Goal: Use online tool/utility

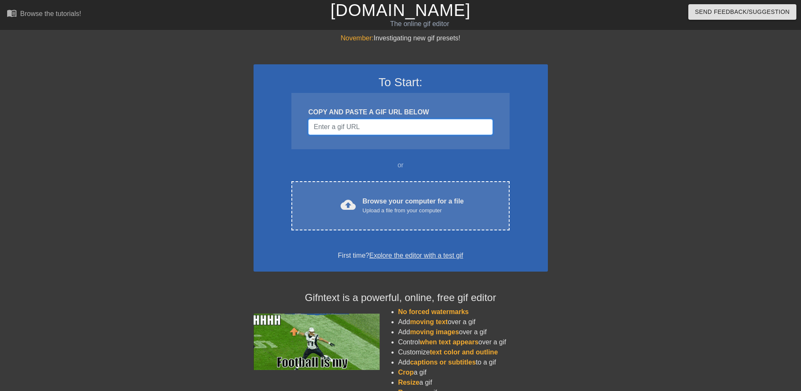
click at [364, 125] on input "Username" at bounding box center [400, 127] width 184 height 16
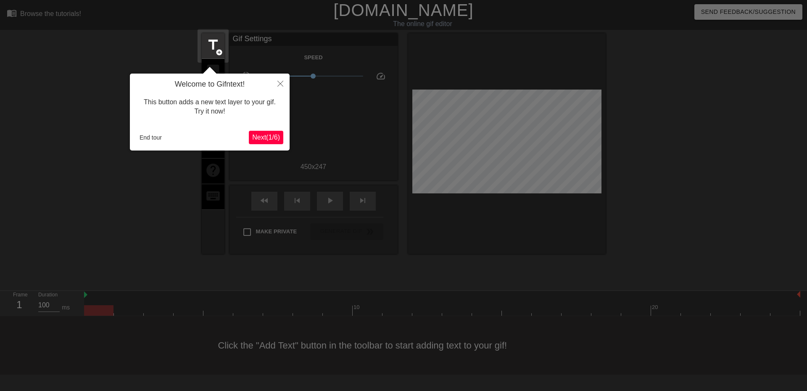
click at [271, 136] on span "Next ( 1 / 6 )" at bounding box center [266, 137] width 28 height 7
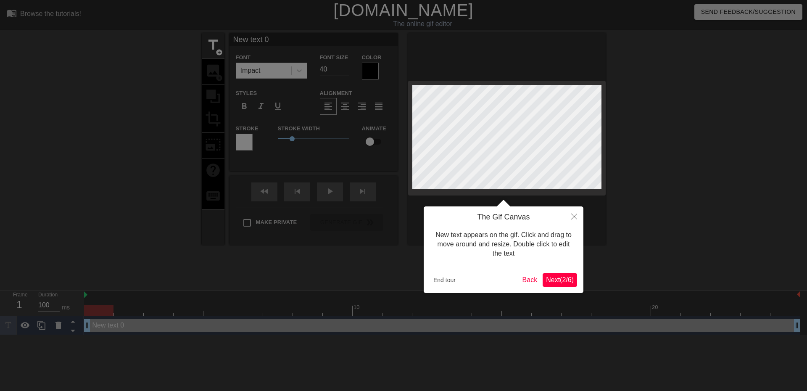
click at [553, 279] on span "Next ( 2 / 6 )" at bounding box center [560, 279] width 28 height 7
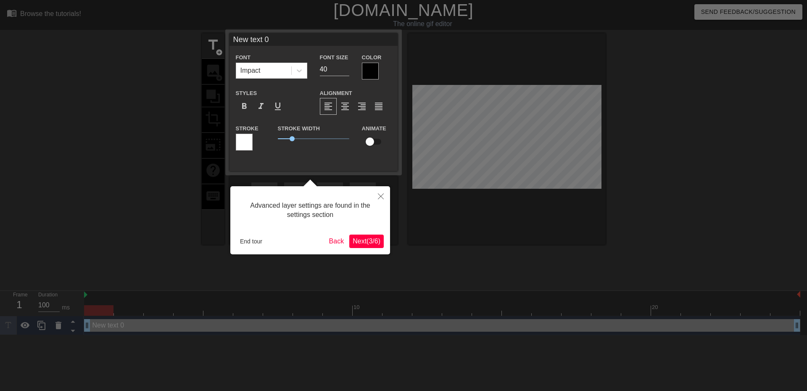
click at [363, 246] on button "Next ( 3 / 6 )" at bounding box center [366, 241] width 34 height 13
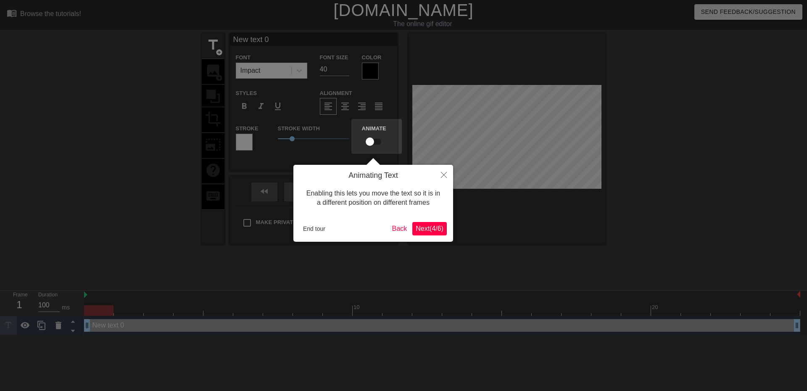
click at [426, 230] on span "Next ( 4 / 6 )" at bounding box center [430, 228] width 28 height 7
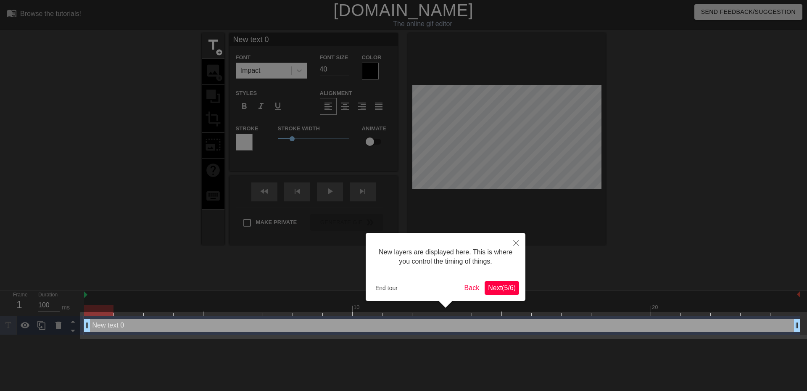
click at [502, 289] on span "Next ( 5 / 6 )" at bounding box center [502, 287] width 28 height 7
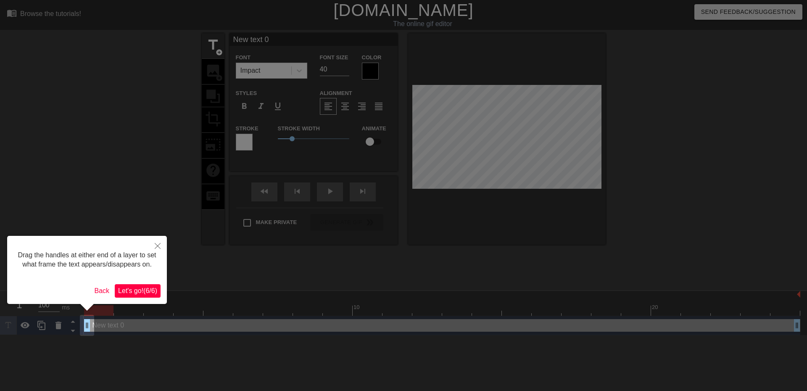
click at [134, 288] on span "Let's go! ( 6 / 6 )" at bounding box center [137, 290] width 39 height 7
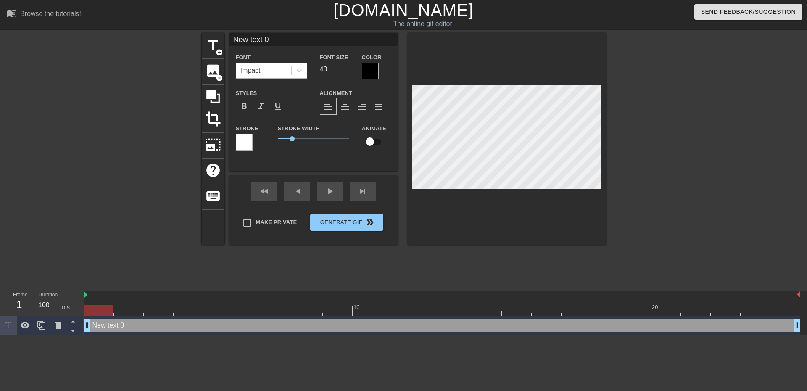
click at [245, 67] on div "Impact" at bounding box center [250, 71] width 20 height 10
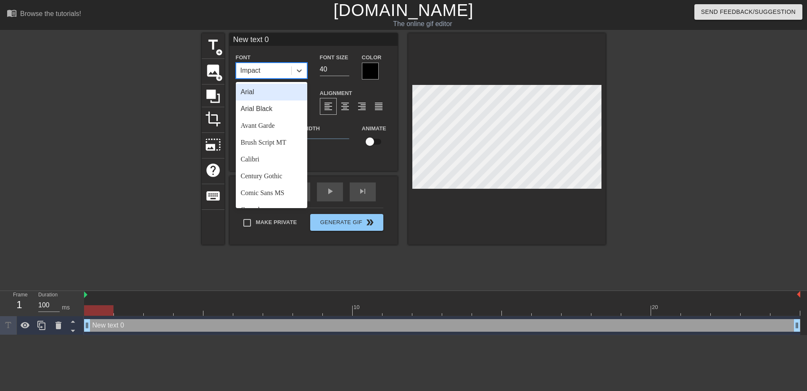
drag, startPoint x: 245, startPoint y: 67, endPoint x: 411, endPoint y: 110, distance: 171.3
click at [245, 68] on div "Impact" at bounding box center [250, 71] width 20 height 10
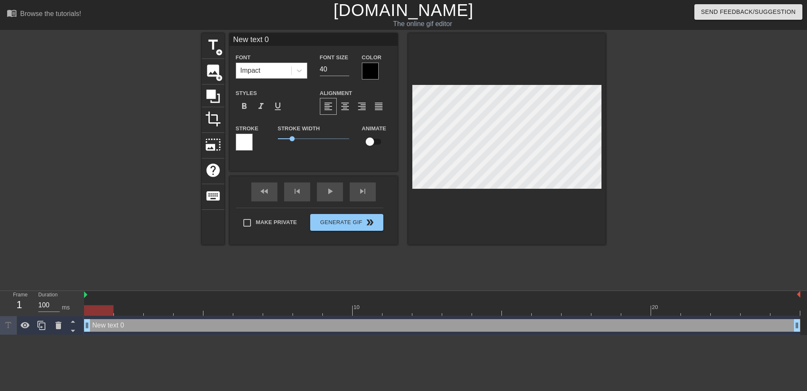
scroll to position [1, 1]
type input "Ne text 0"
type textarea "Ne text 0"
type input "Netext 0"
type textarea "Netext 0"
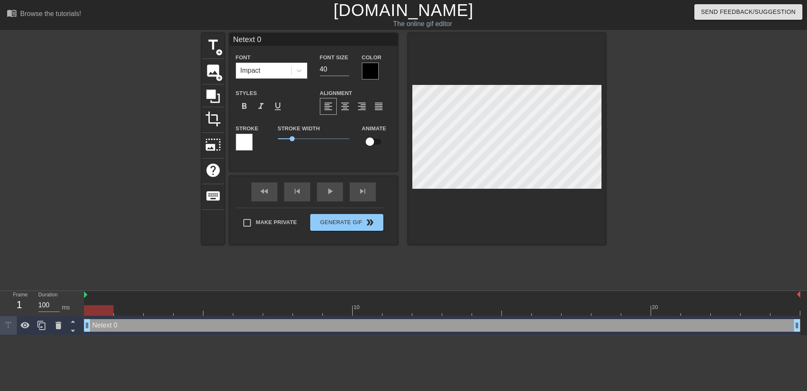
type input "Neext 0"
type textarea "Neext 0"
type input "Next 0"
type textarea "Next 0"
type input "Net 0"
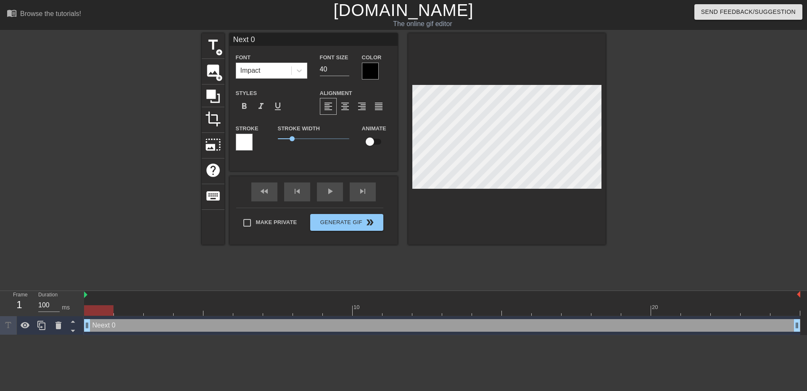
type textarea "Net 0"
type input "Ne 0"
type textarea "Ne 0"
type input "Ne0"
type textarea "Ne0"
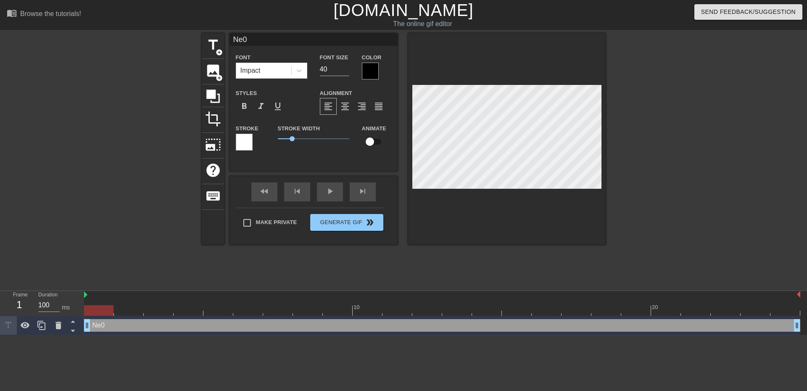
type input "Ne"
type textarea "Ne"
type input "N"
type textarea "N"
type input "S"
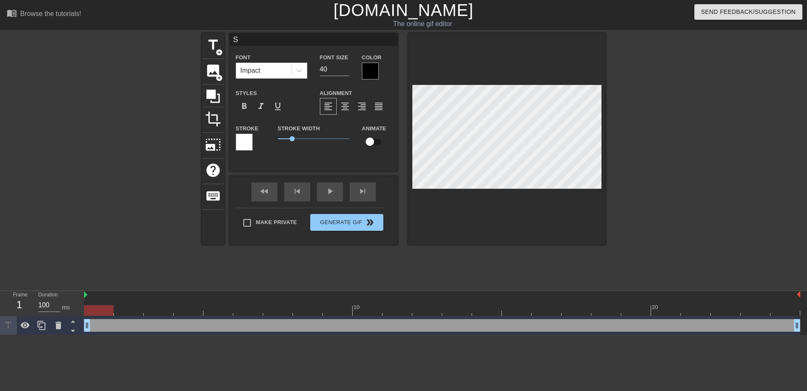
type textarea "S"
type input "Se"
type textarea "Se"
type input "Sea"
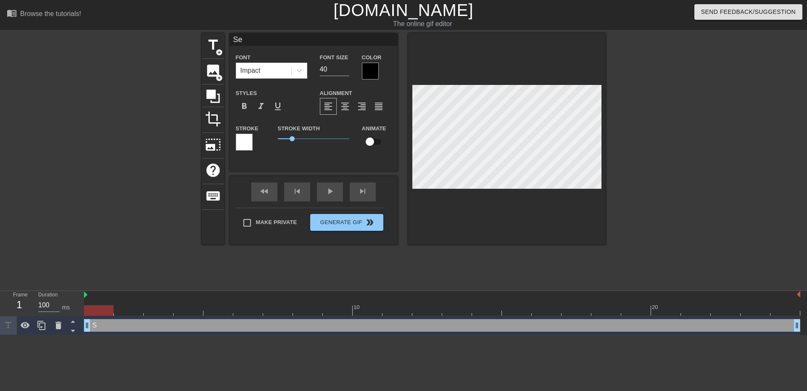
type textarea "Sea"
type input "[PERSON_NAME]"
type textarea "[PERSON_NAME]"
type input "[PERSON_NAME]!"
type textarea "[PERSON_NAME]!"
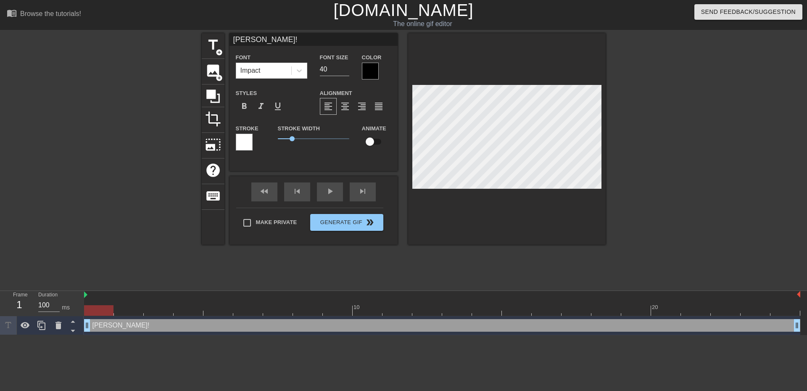
type input "[PERSON_NAME]!"
type textarea "[PERSON_NAME]!"
type input "[PERSON_NAME]! S"
type textarea "[PERSON_NAME]! S"
type input "[PERSON_NAME]! Se"
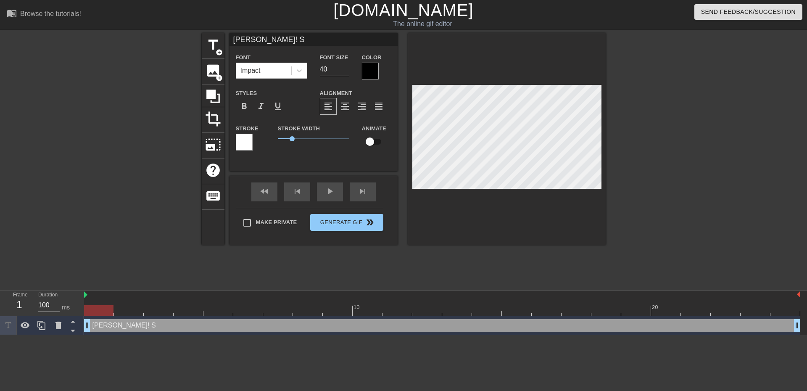
type textarea "[PERSON_NAME]! Se"
type input "[PERSON_NAME]! Sea"
type textarea "[PERSON_NAME]! Sea"
type input "[PERSON_NAME]! [PERSON_NAME]"
type textarea "[PERSON_NAME]! [PERSON_NAME]"
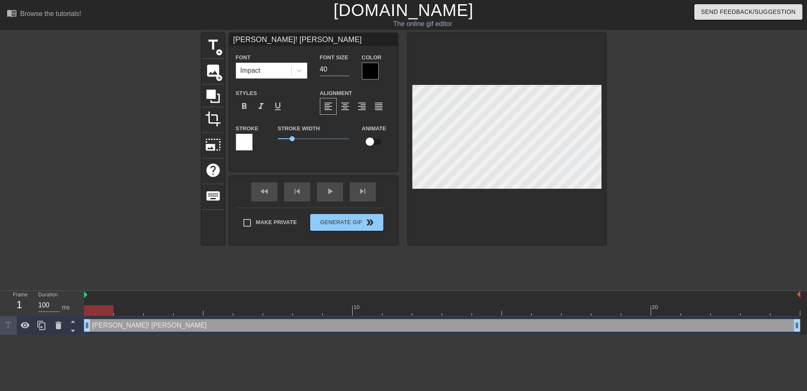
type input "[PERSON_NAME]! [PERSON_NAME]!"
type textarea "[PERSON_NAME]! [PERSON_NAME]!"
drag, startPoint x: 112, startPoint y: 314, endPoint x: 110, endPoint y: 327, distance: 12.8
click at [110, 327] on div "10 20 [PERSON_NAME]! [PERSON_NAME]! drag_handle drag_handle" at bounding box center [445, 313] width 723 height 44
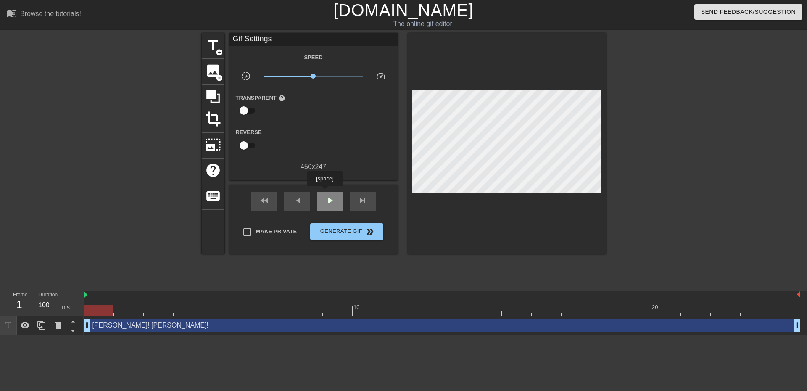
click at [324, 192] on div "play_arrow" at bounding box center [330, 201] width 26 height 19
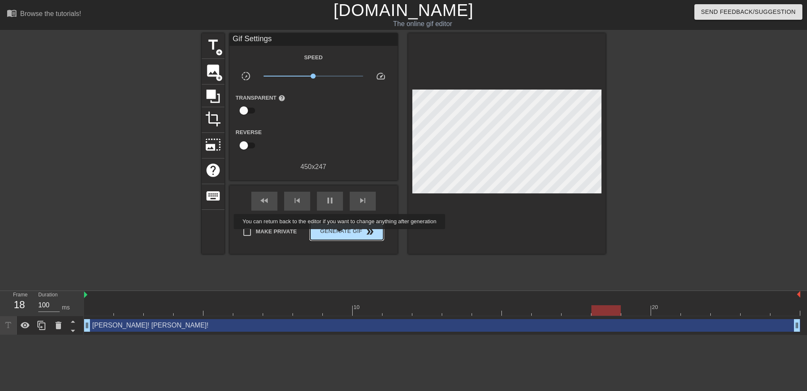
click at [340, 235] on span "Generate Gif double_arrow" at bounding box center [347, 232] width 66 height 10
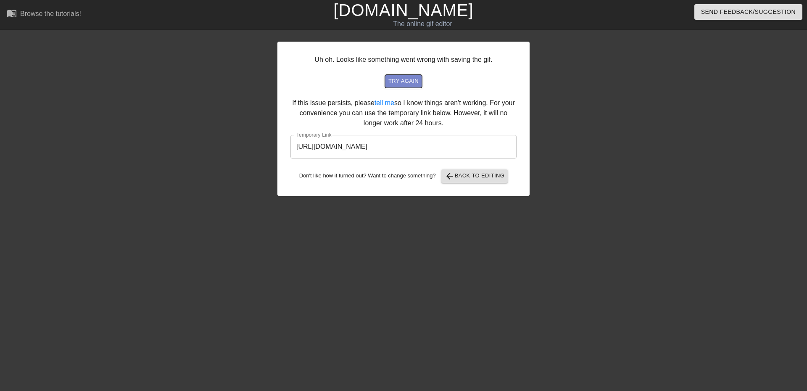
click at [410, 80] on span "try again" at bounding box center [403, 81] width 30 height 10
click at [407, 85] on span "try again" at bounding box center [403, 81] width 30 height 10
drag, startPoint x: 492, startPoint y: 148, endPoint x: 290, endPoint y: 148, distance: 201.7
click at [290, 148] on div "Uh oh. Looks like something went wrong with saving the gif. try again If this i…" at bounding box center [403, 119] width 252 height 154
